Goal: Information Seeking & Learning: Learn about a topic

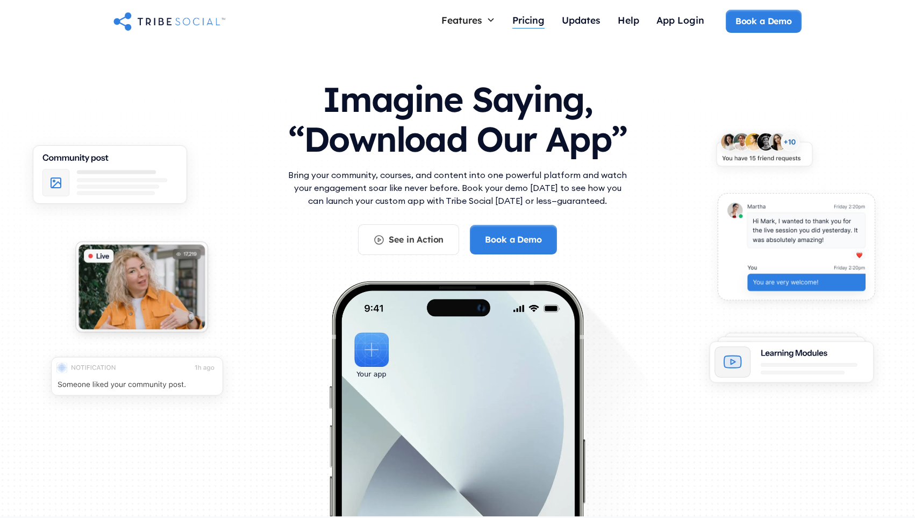
click at [532, 16] on div "Pricing" at bounding box center [528, 20] width 32 height 12
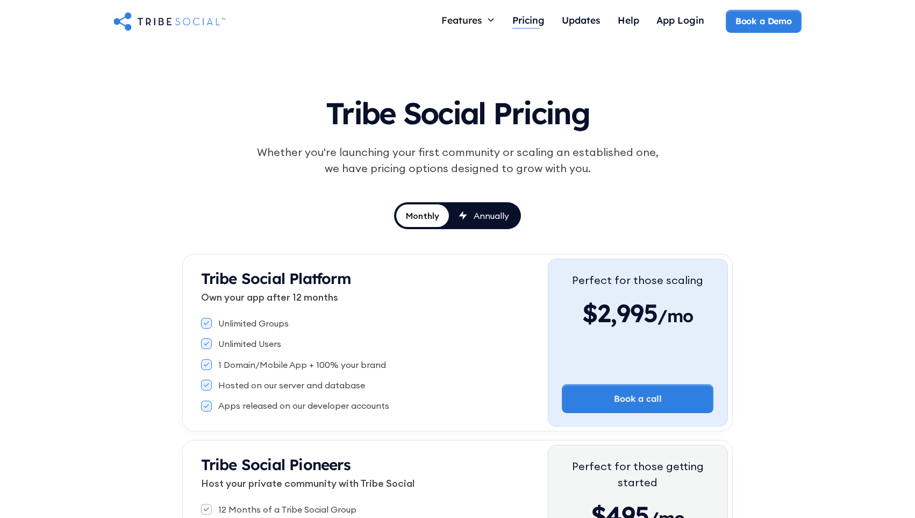
click at [529, 23] on div "Pricing" at bounding box center [528, 20] width 32 height 12
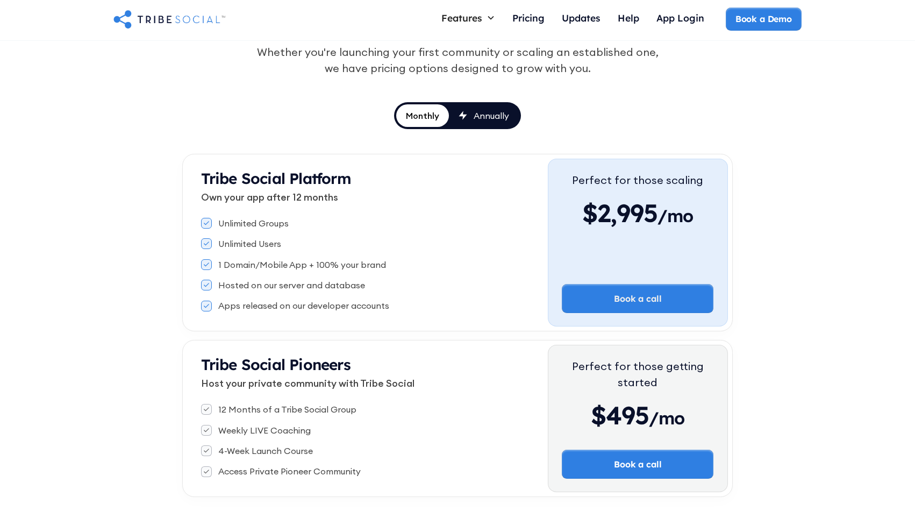
scroll to position [97, 0]
